Goal: Task Accomplishment & Management: Use online tool/utility

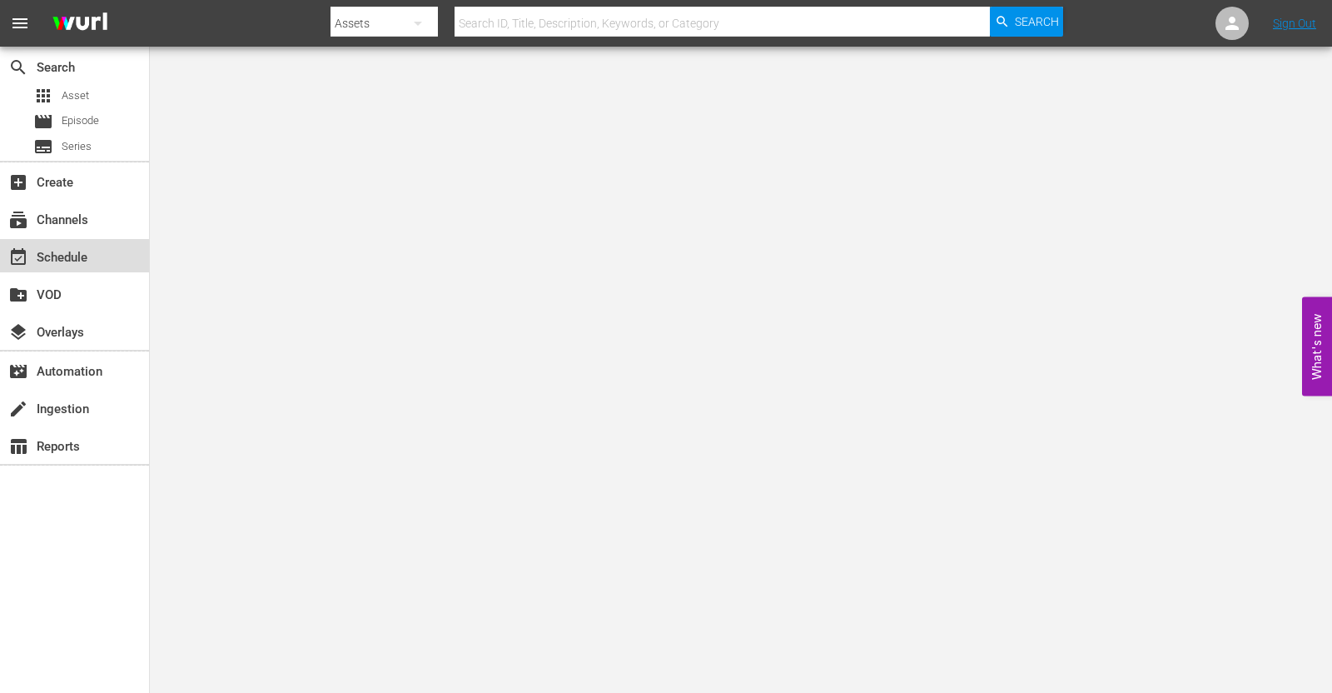
click at [71, 254] on div "event_available Schedule" at bounding box center [46, 254] width 93 height 15
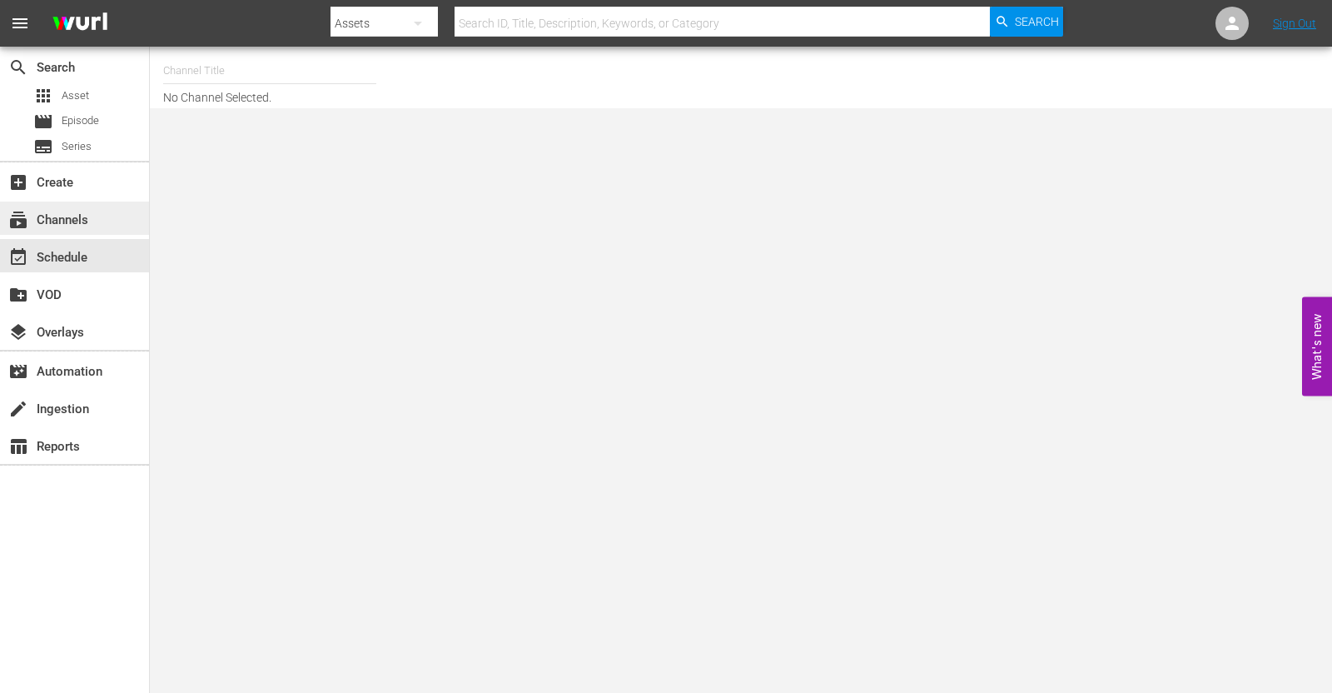
click at [87, 206] on div "subscriptions Channels" at bounding box center [74, 218] width 149 height 33
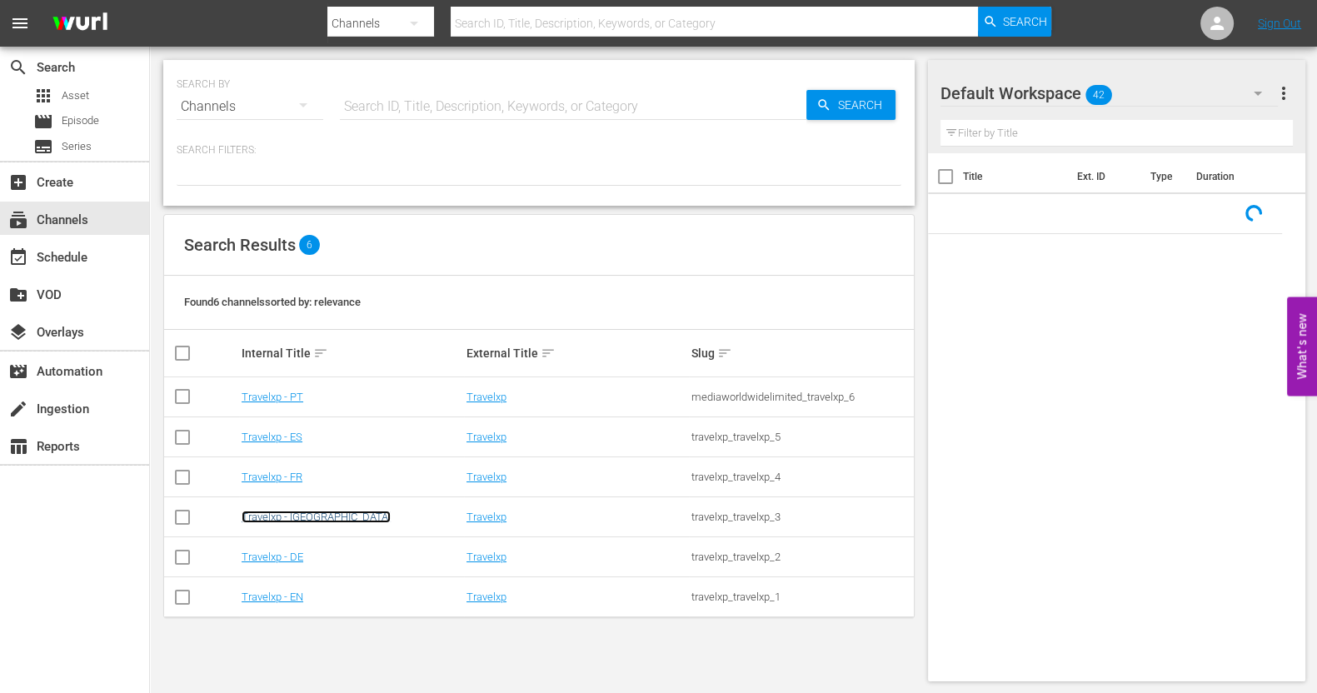
click at [284, 515] on link "Travelxp - [GEOGRAPHIC_DATA]" at bounding box center [315, 516] width 149 height 12
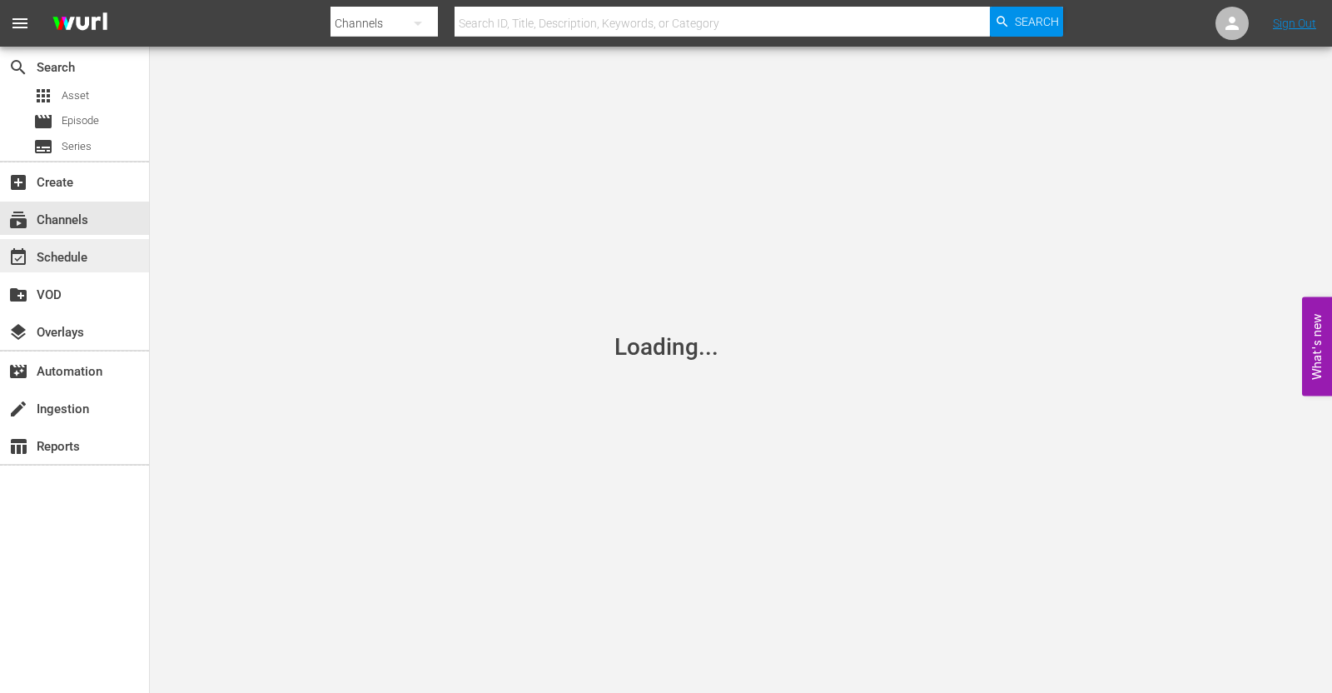
click at [92, 264] on div "event_available Schedule" at bounding box center [74, 255] width 149 height 33
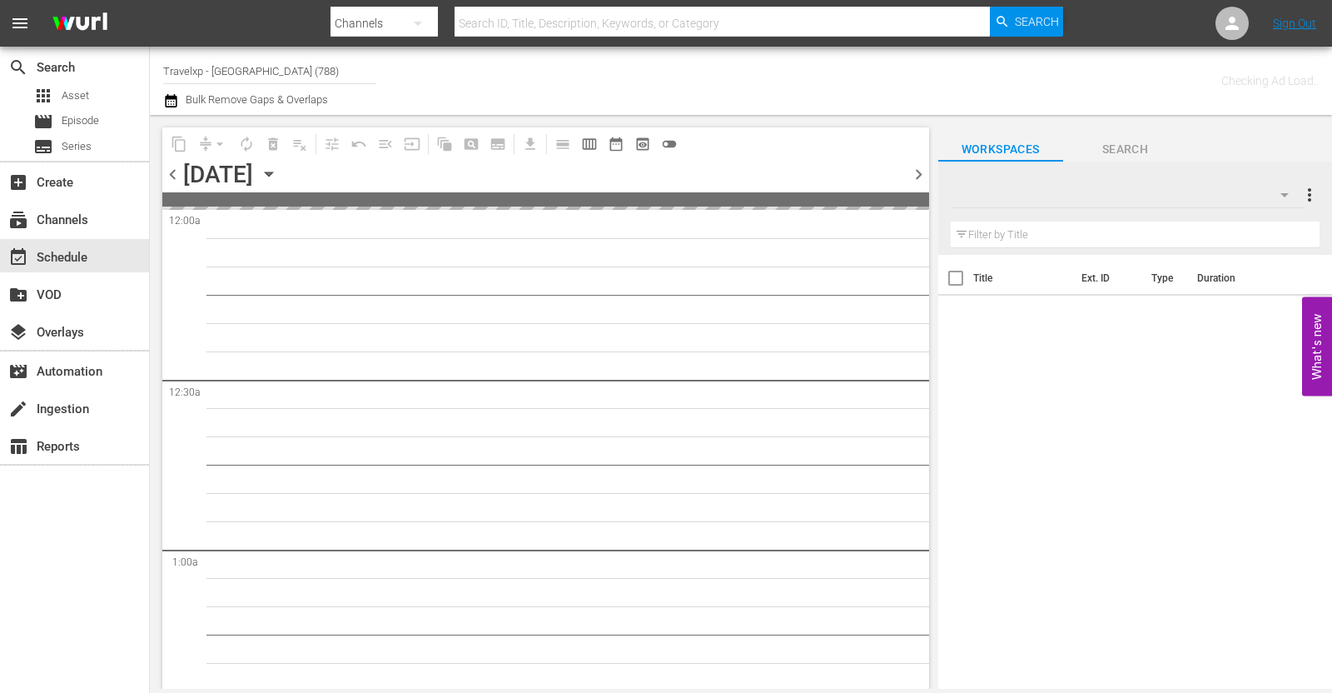
type input "Travelxp - [GEOGRAPHIC_DATA] (788)"
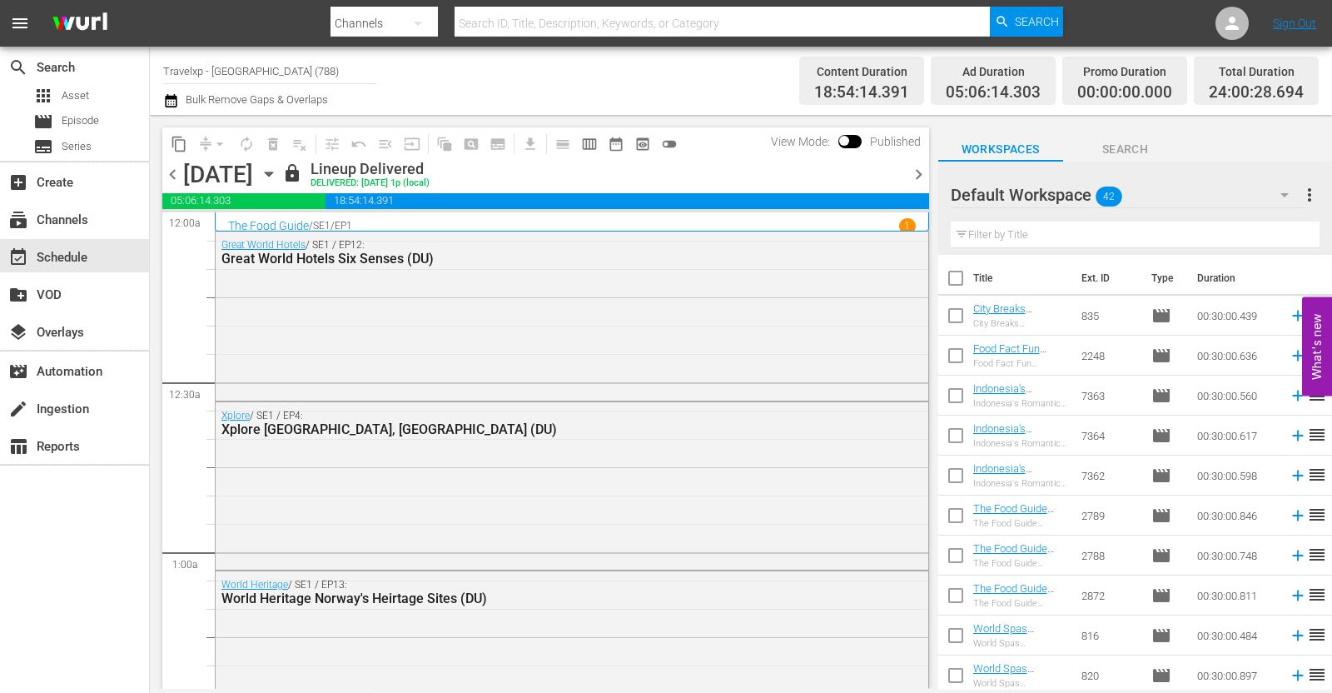
click at [919, 172] on span "chevron_right" at bounding box center [918, 174] width 21 height 21
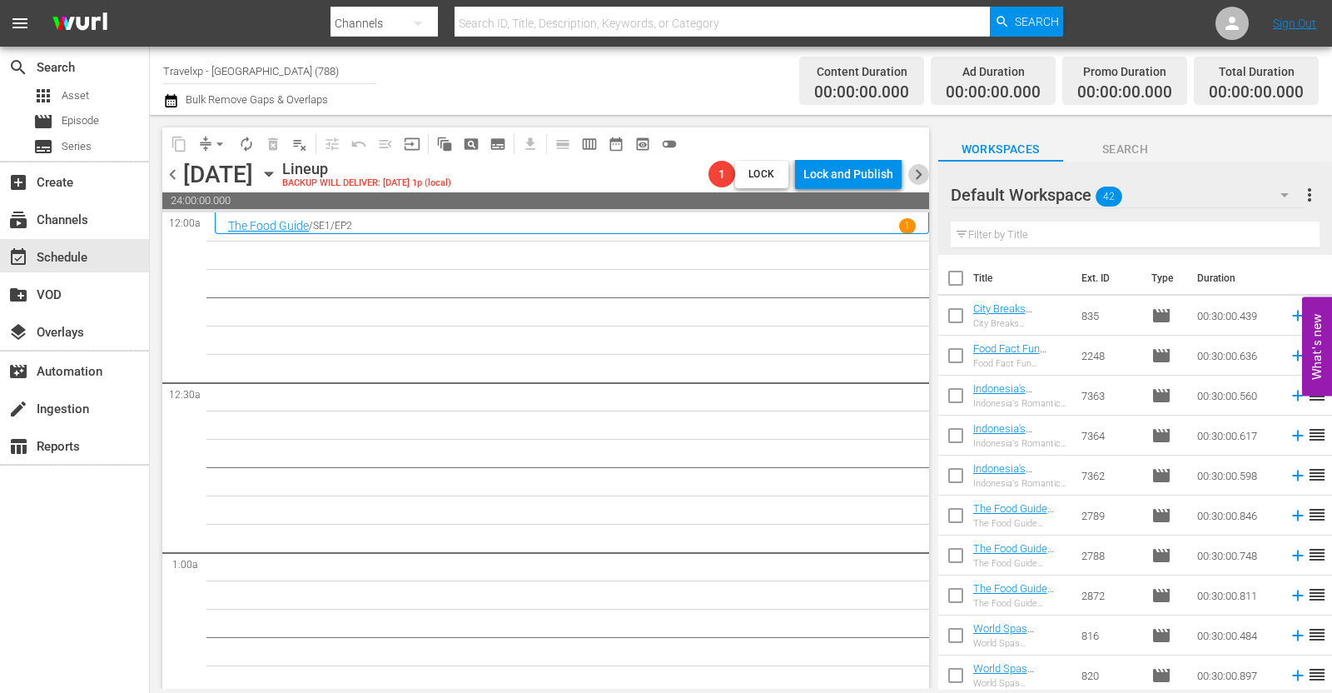
click at [912, 175] on span "chevron_right" at bounding box center [918, 174] width 21 height 21
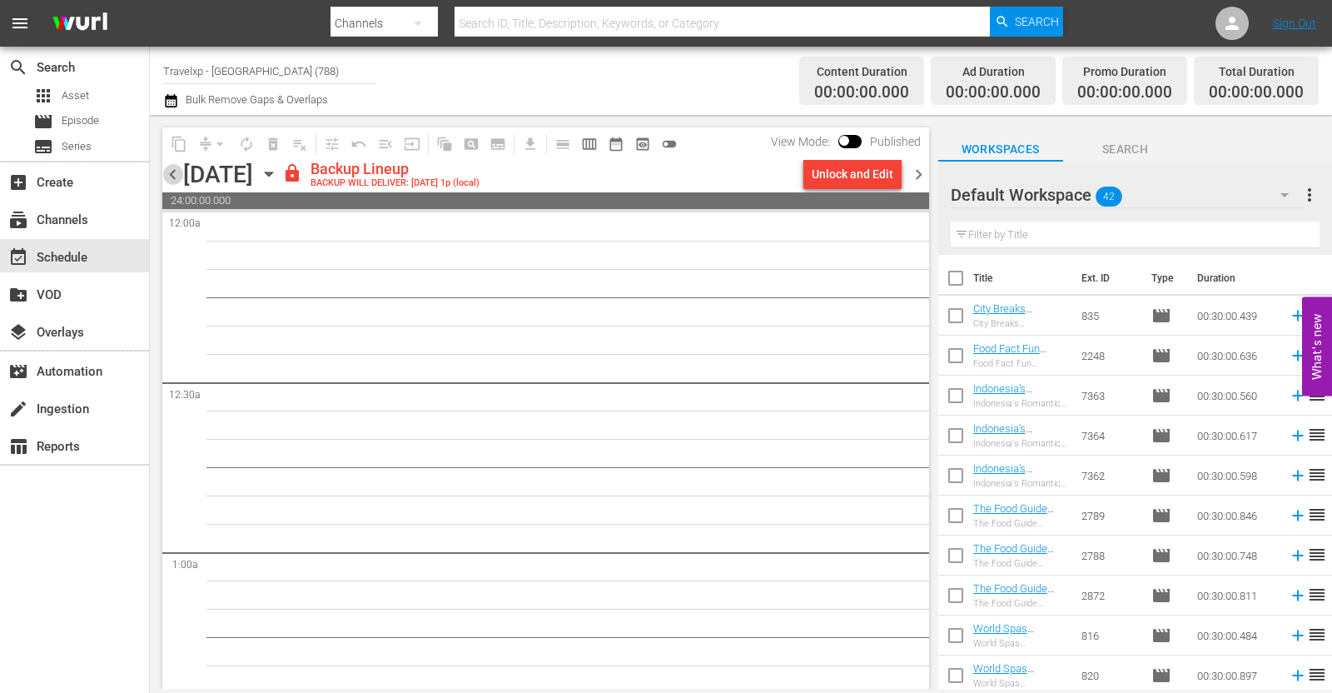
click at [172, 179] on span "chevron_left" at bounding box center [172, 174] width 21 height 21
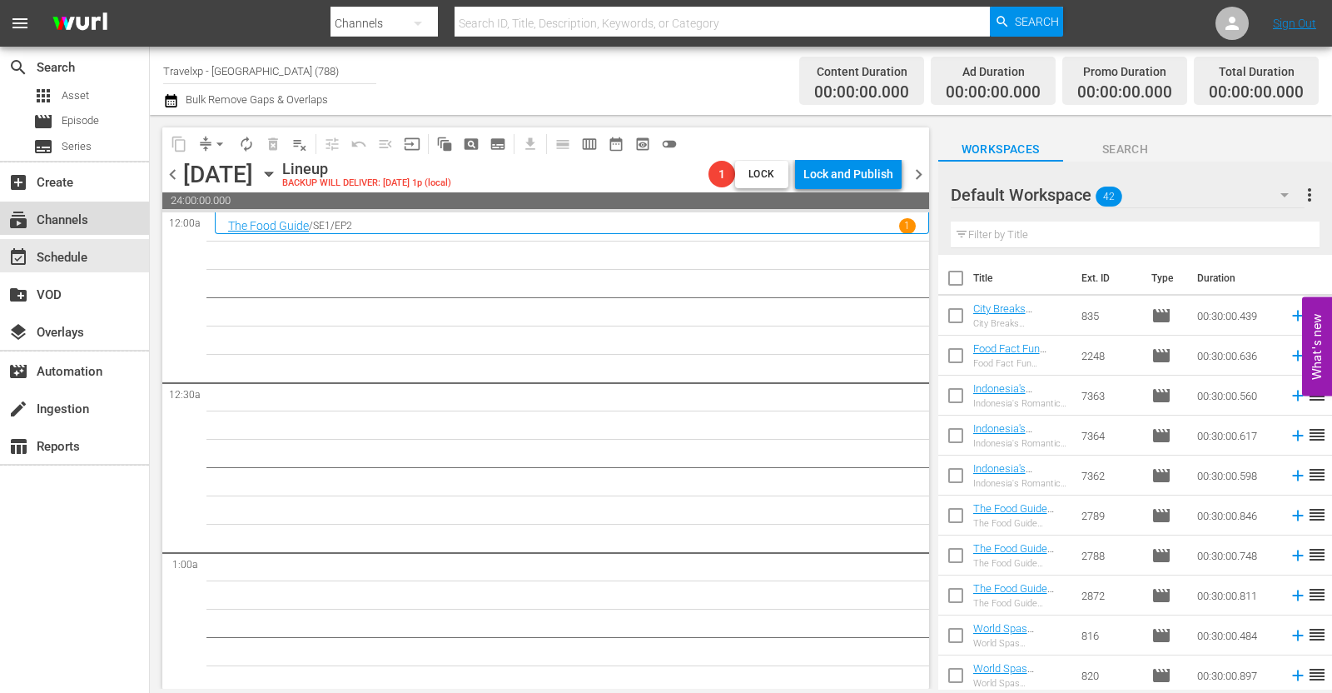
click at [69, 222] on div "subscriptions Channels" at bounding box center [46, 217] width 93 height 15
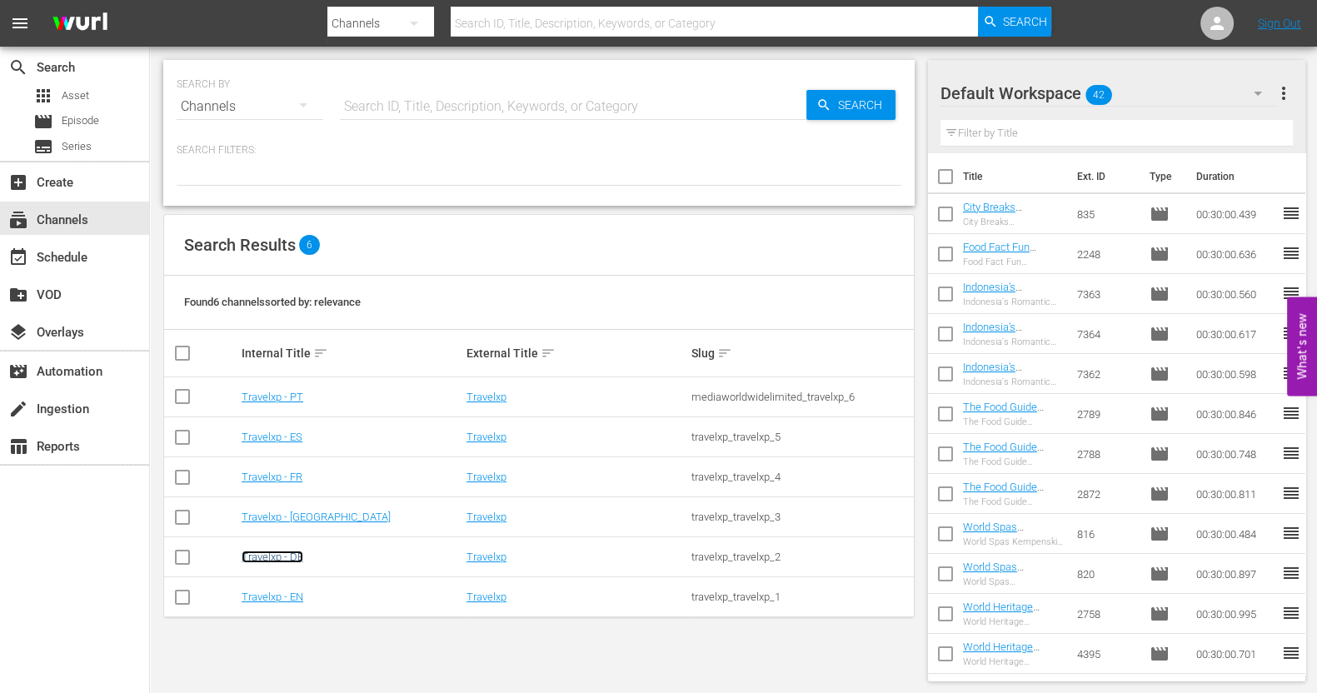
click at [283, 551] on link "Travelxp - DE" at bounding box center [272, 556] width 62 height 12
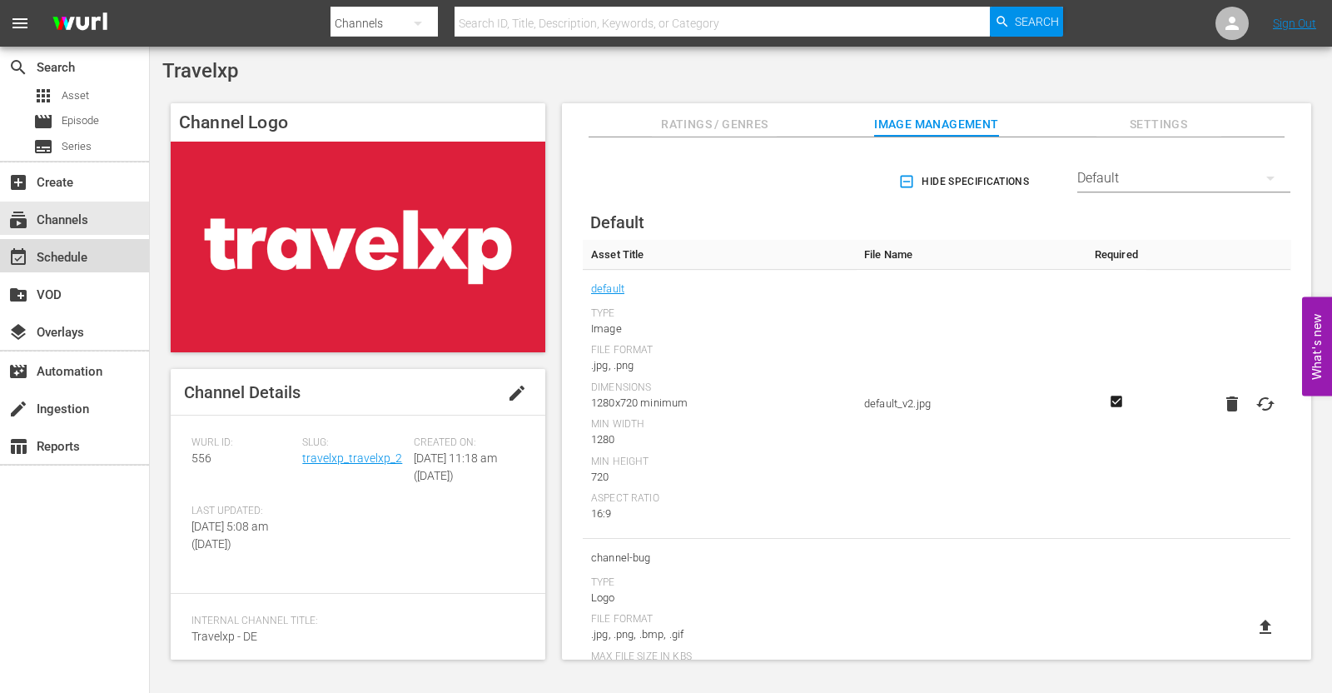
click at [71, 262] on div "event_available Schedule" at bounding box center [46, 254] width 93 height 15
